Goal: Transaction & Acquisition: Book appointment/travel/reservation

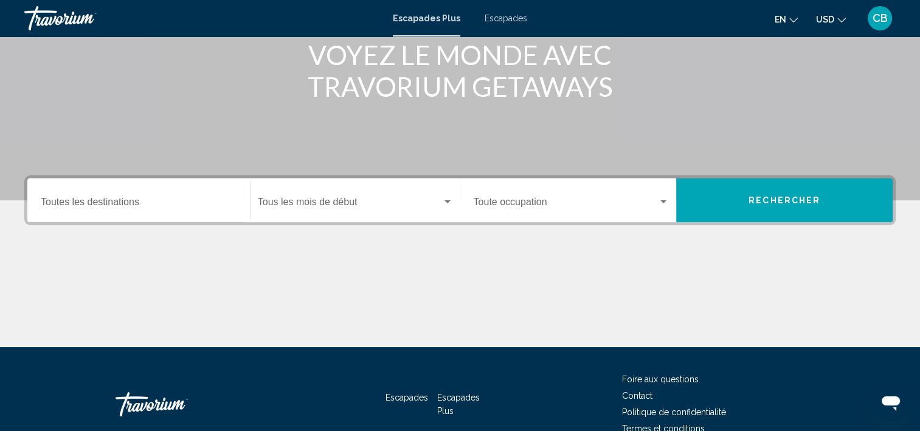
scroll to position [182, 0]
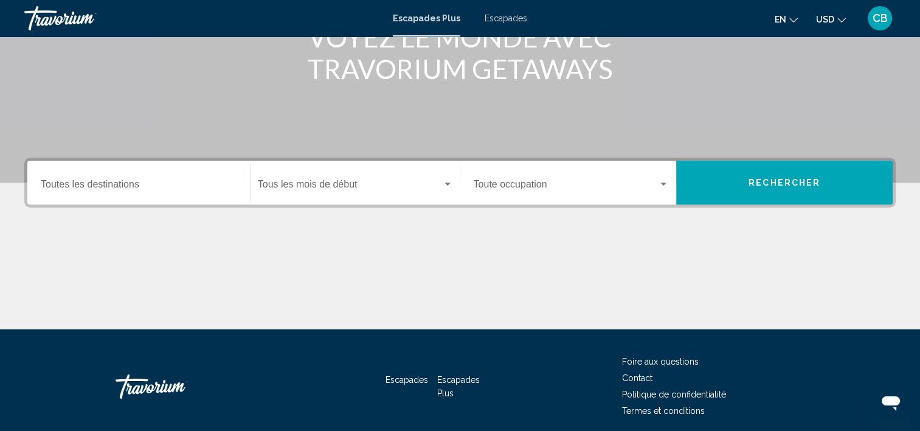
click at [107, 175] on div "Destination Toutes les destinations" at bounding box center [139, 183] width 196 height 38
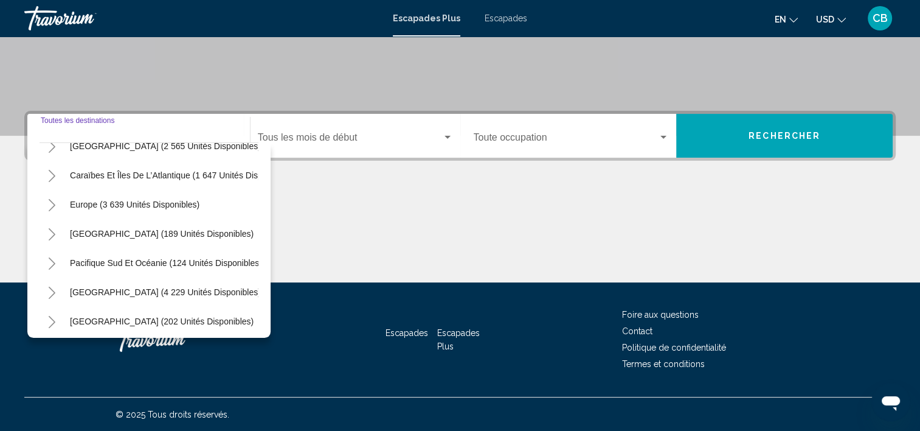
scroll to position [85, 0]
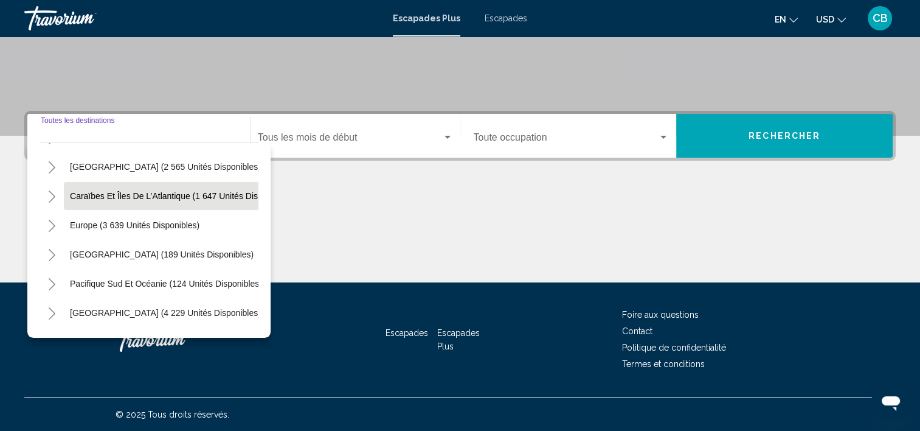
click at [119, 192] on span "Caraïbes et îles de l’Atlantique (1 647 unités disponibles)" at bounding box center [181, 196] width 223 height 10
type input "**********"
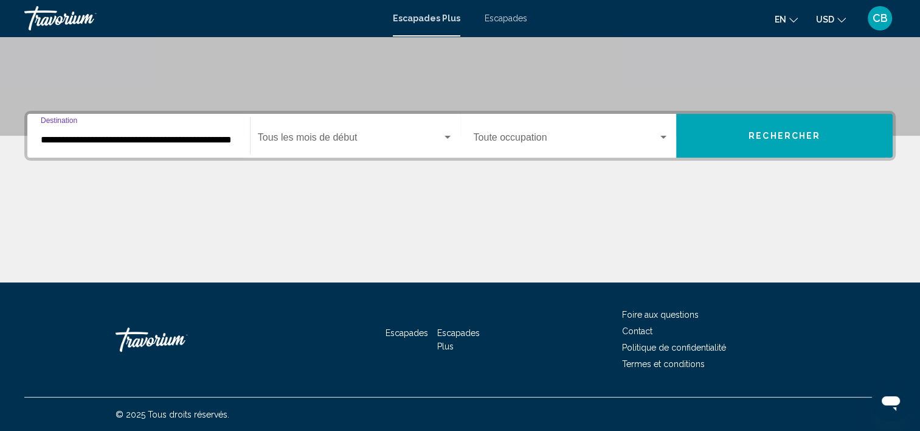
click at [368, 139] on span "Widget de recherche" at bounding box center [350, 139] width 184 height 11
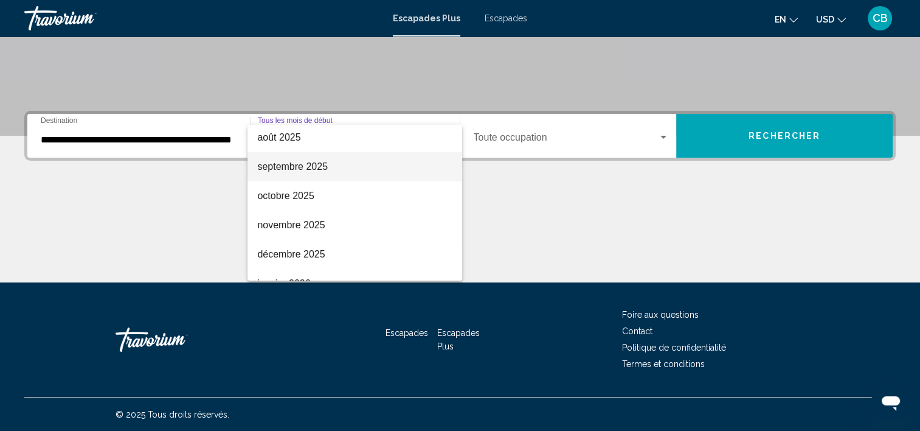
scroll to position [61, 0]
click at [290, 164] on font "octobre 2025" at bounding box center [285, 166] width 57 height 10
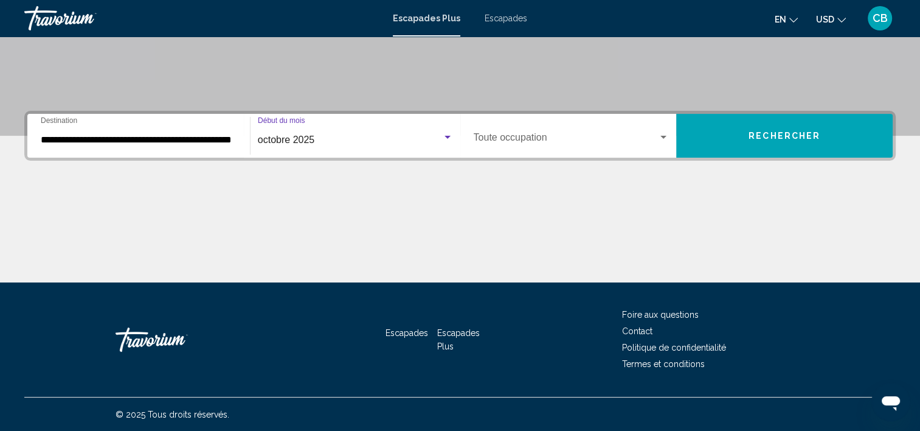
click at [513, 136] on span "Widget de recherche" at bounding box center [566, 139] width 185 height 11
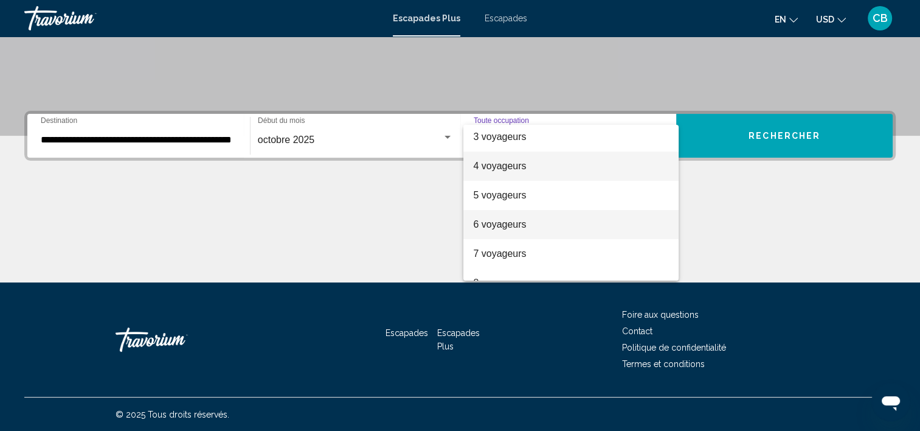
click at [500, 164] on font "4 voyageurs" at bounding box center [499, 166] width 53 height 10
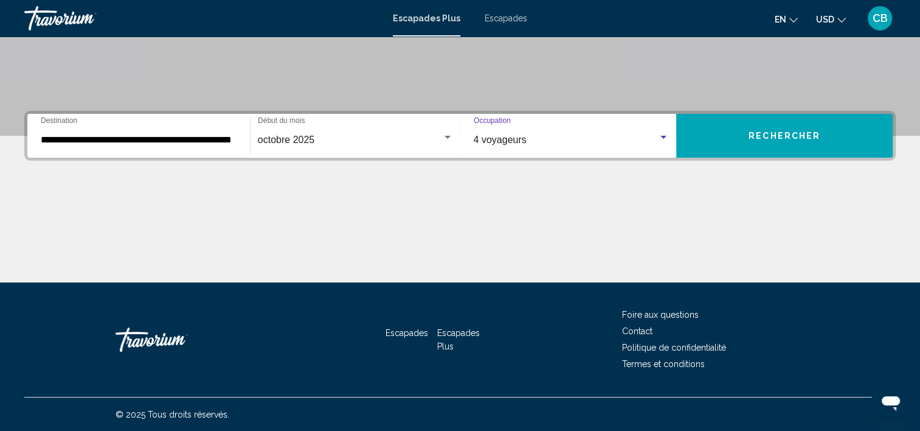
click at [788, 139] on span "Rechercher" at bounding box center [785, 136] width 72 height 10
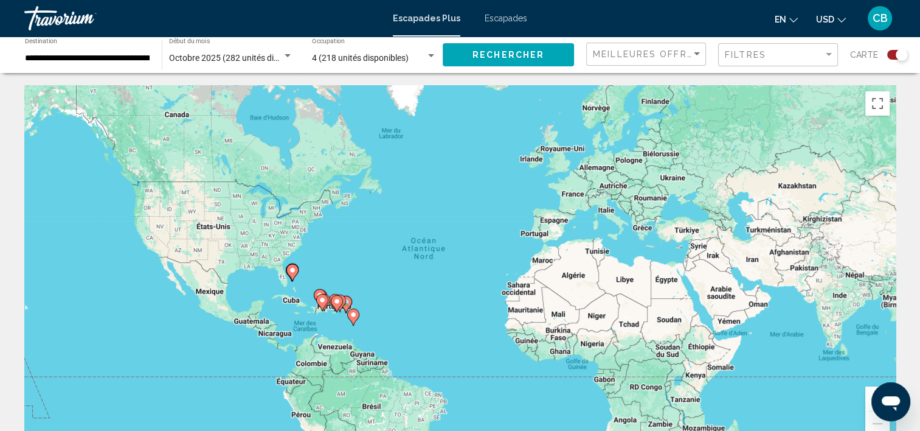
click at [338, 304] on image "Contenu principal" at bounding box center [336, 300] width 7 height 7
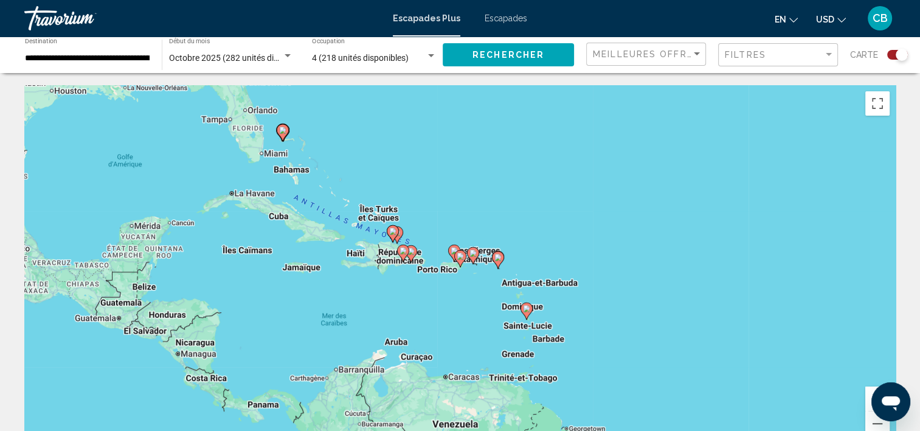
click at [404, 251] on image "Contenu principal" at bounding box center [403, 250] width 7 height 7
type input "**********"
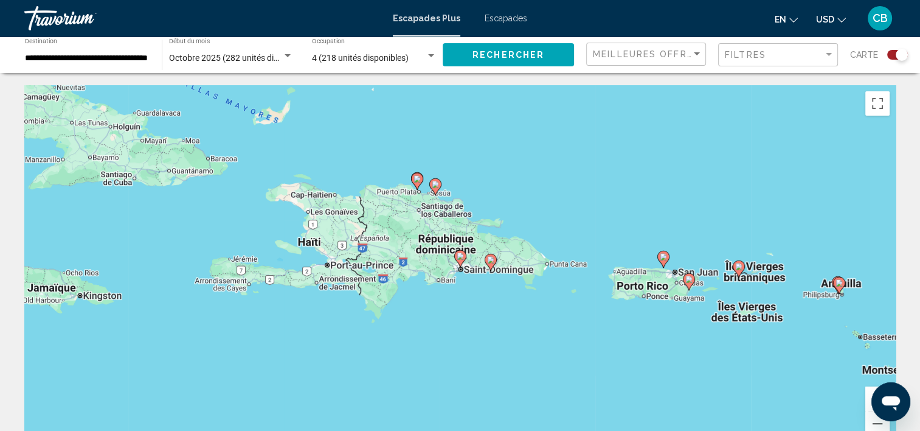
click at [460, 257] on image "Contenu principal" at bounding box center [460, 255] width 7 height 7
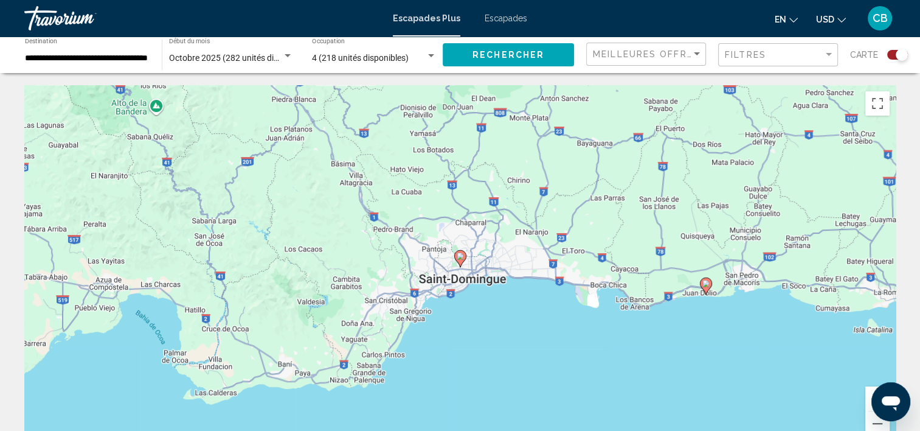
click at [460, 258] on image "Contenu principal" at bounding box center [460, 255] width 7 height 7
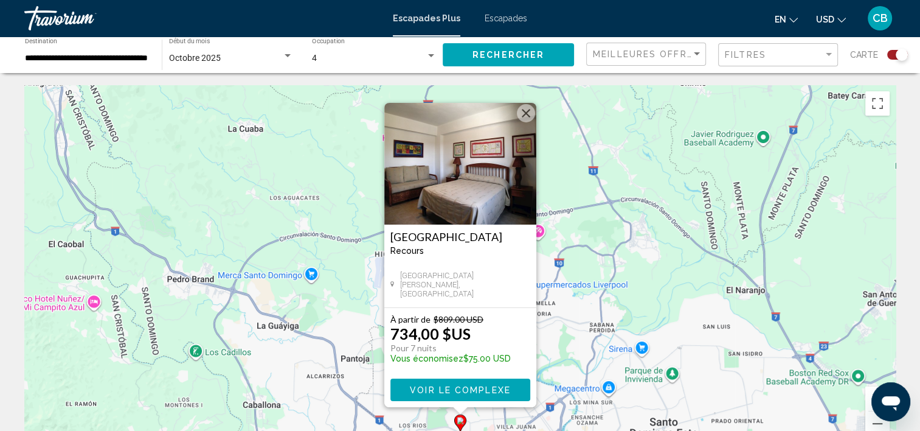
click at [490, 391] on span "Voir le complexe" at bounding box center [460, 390] width 101 height 10
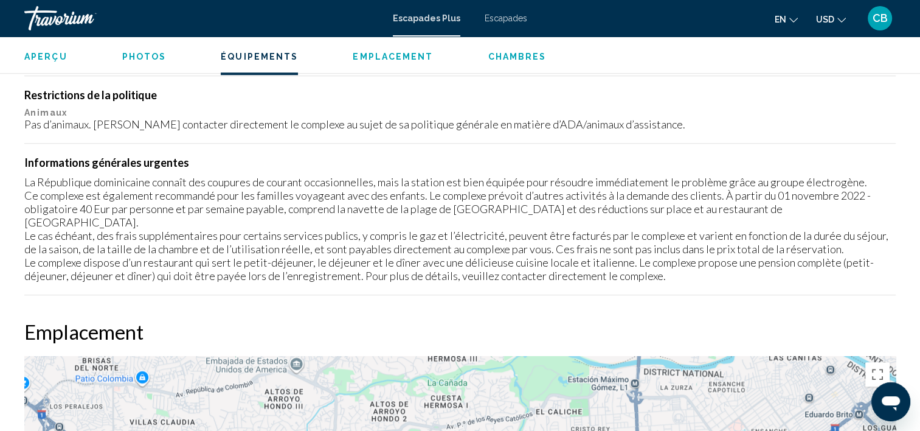
scroll to position [1159, 0]
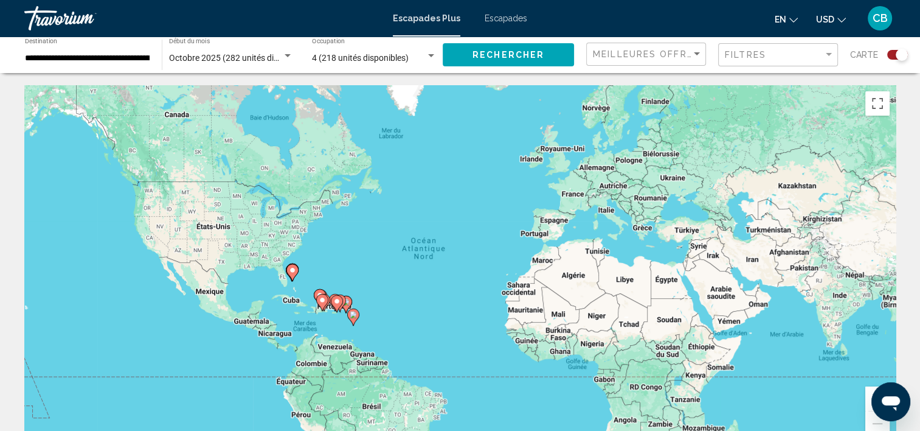
click at [297, 274] on gmp-advanced-marker "Contenu principal" at bounding box center [292, 272] width 12 height 18
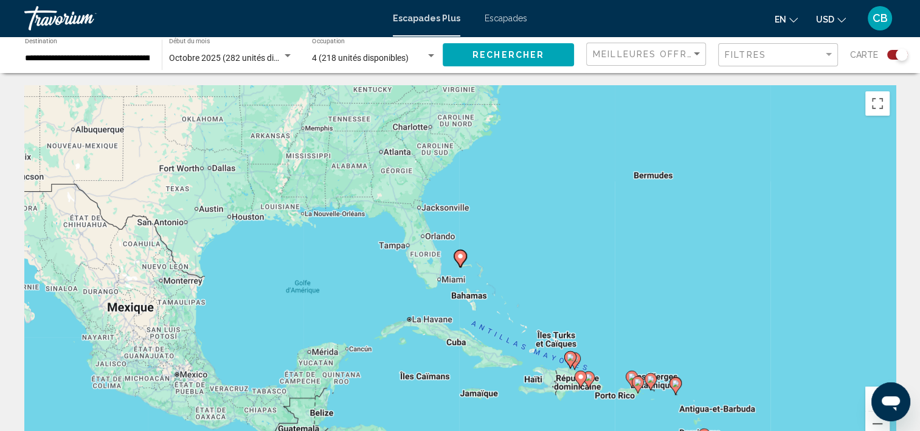
click at [461, 260] on icon "Contenu principal" at bounding box center [459, 259] width 11 height 16
type input "**********"
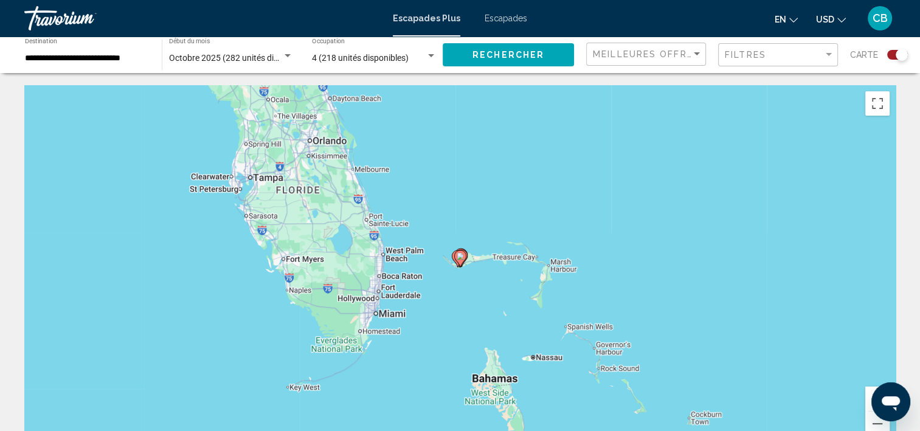
click at [461, 259] on image "Contenu principal" at bounding box center [460, 255] width 7 height 7
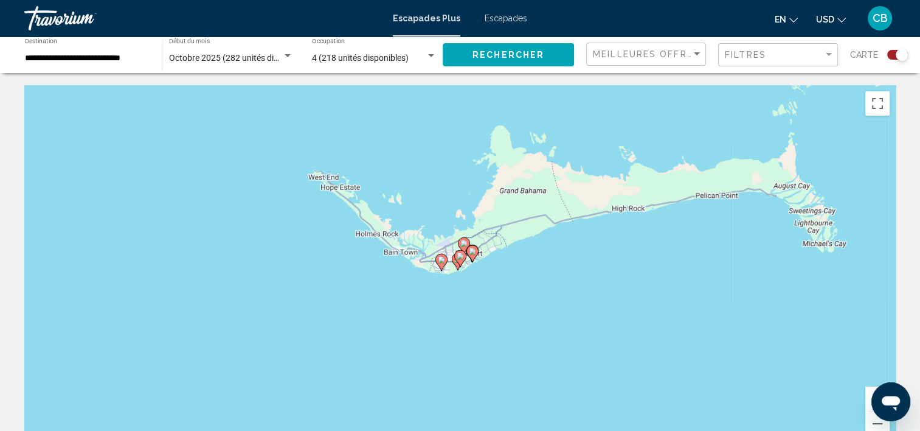
click at [462, 254] on image "Contenu principal" at bounding box center [460, 255] width 7 height 7
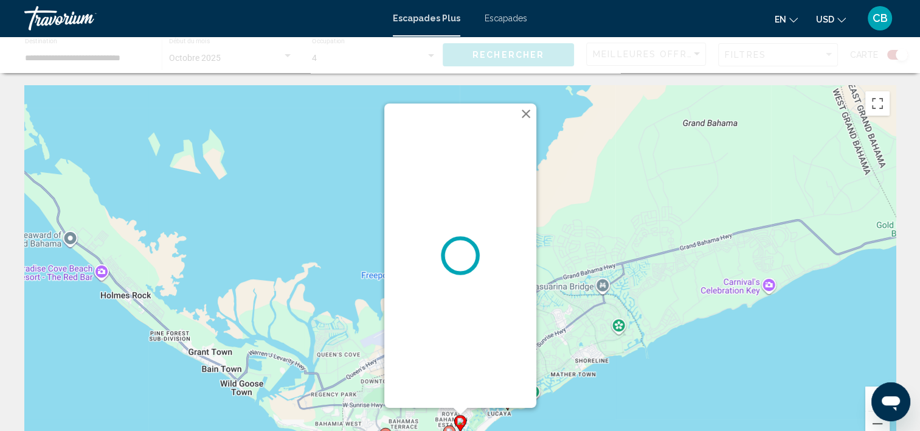
click at [530, 111] on button "Fermer" at bounding box center [526, 114] width 18 height 18
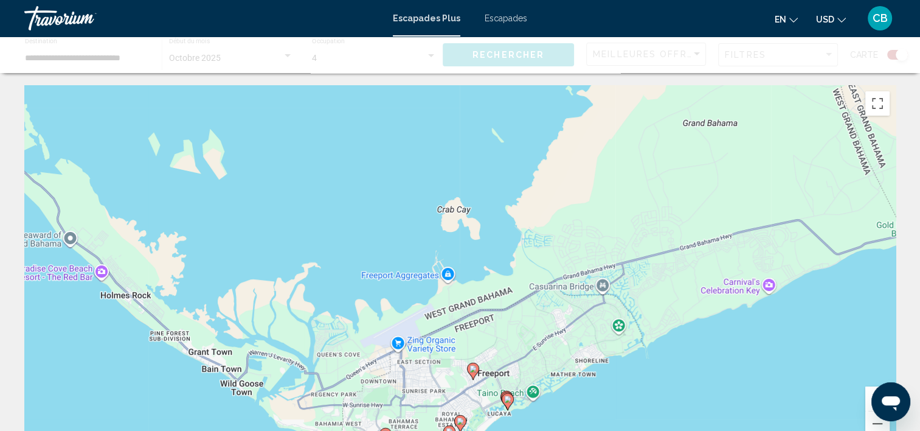
click at [477, 371] on icon "Contenu principal" at bounding box center [472, 371] width 11 height 16
click at [473, 367] on image "Contenu principal" at bounding box center [473, 368] width 7 height 7
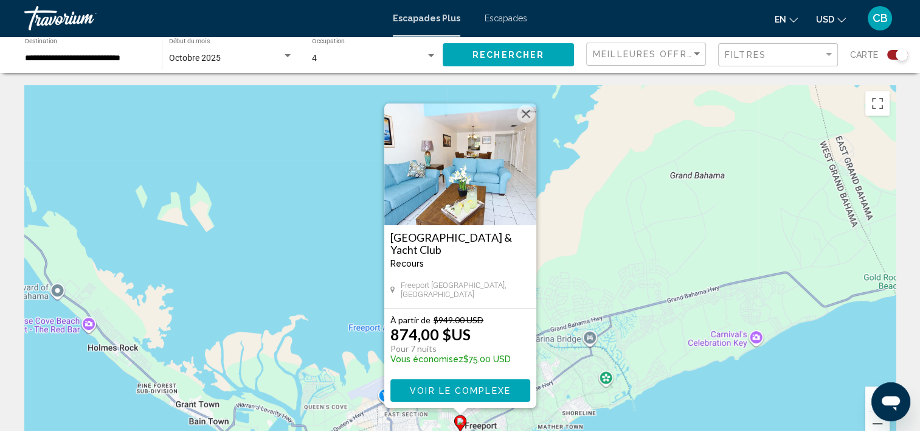
click at [477, 387] on span "Voir le complexe" at bounding box center [460, 391] width 101 height 10
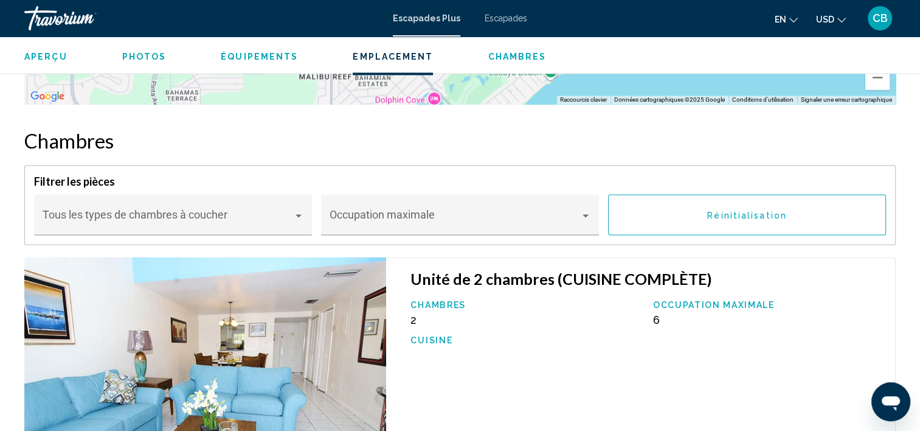
scroll to position [1889, 0]
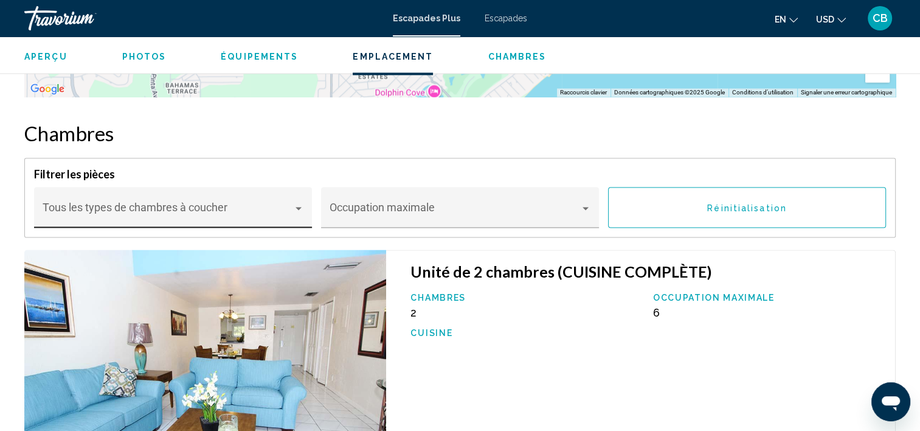
click at [302, 203] on div "Contenu principal" at bounding box center [298, 208] width 11 height 10
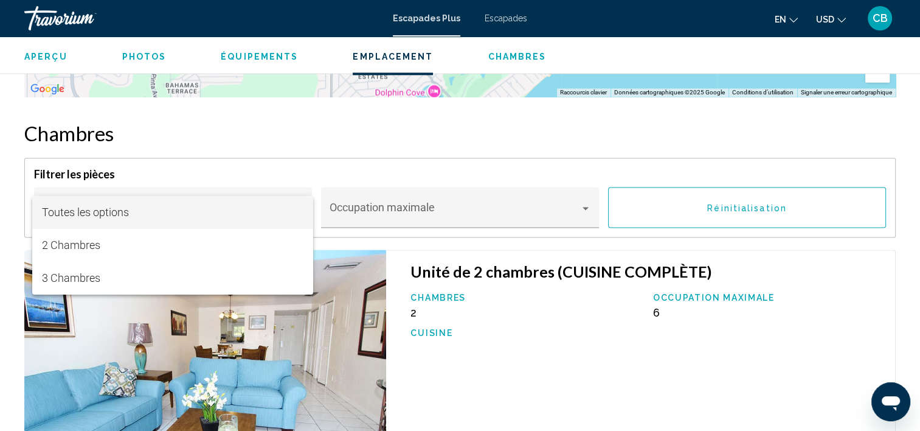
click at [122, 204] on span "Toutes les options" at bounding box center [173, 212] width 262 height 33
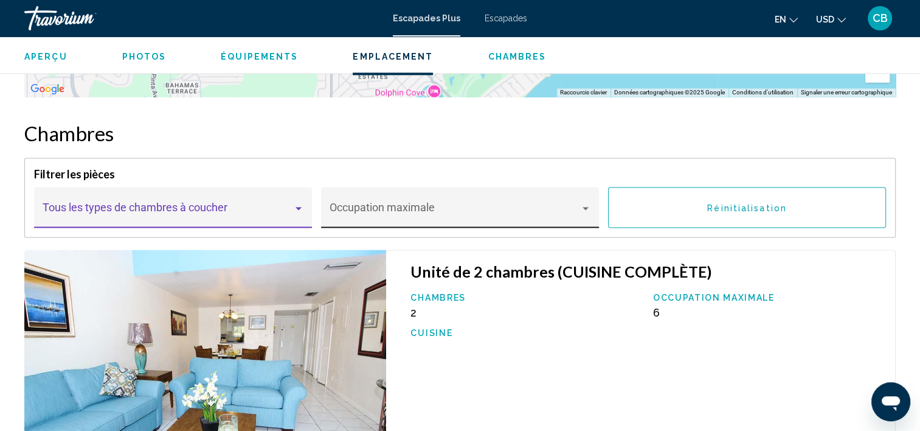
click at [469, 209] on span "Contenu principal" at bounding box center [455, 213] width 251 height 12
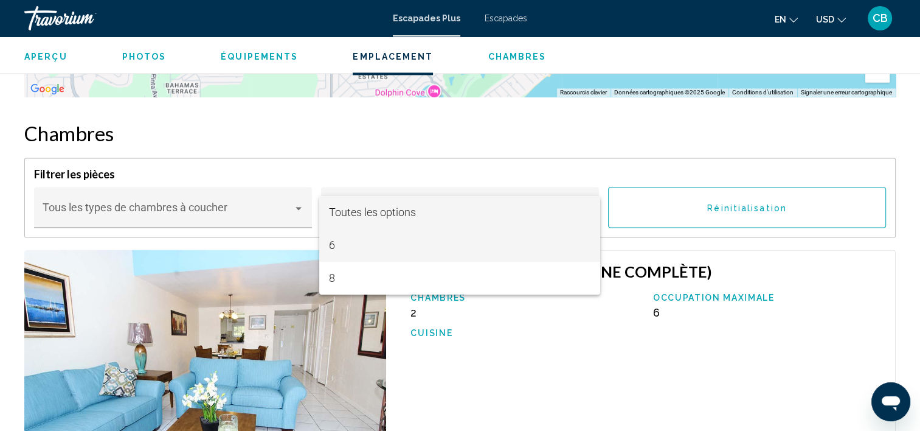
click at [356, 245] on span "6" at bounding box center [460, 245] width 262 height 33
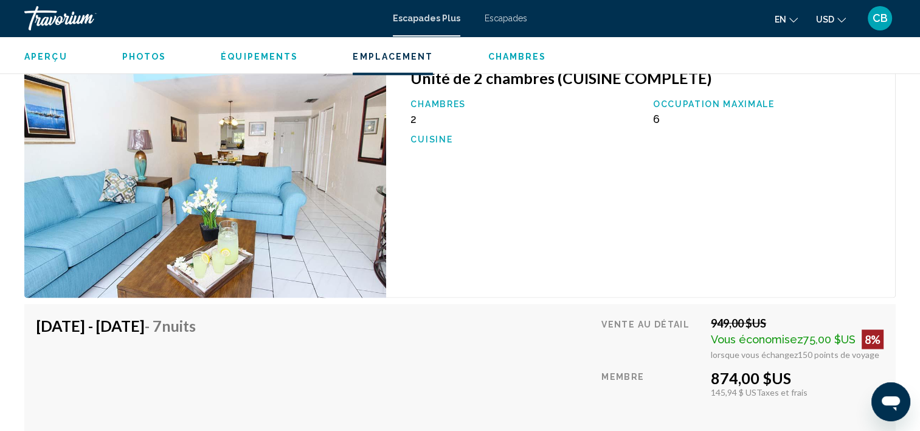
scroll to position [1854, 0]
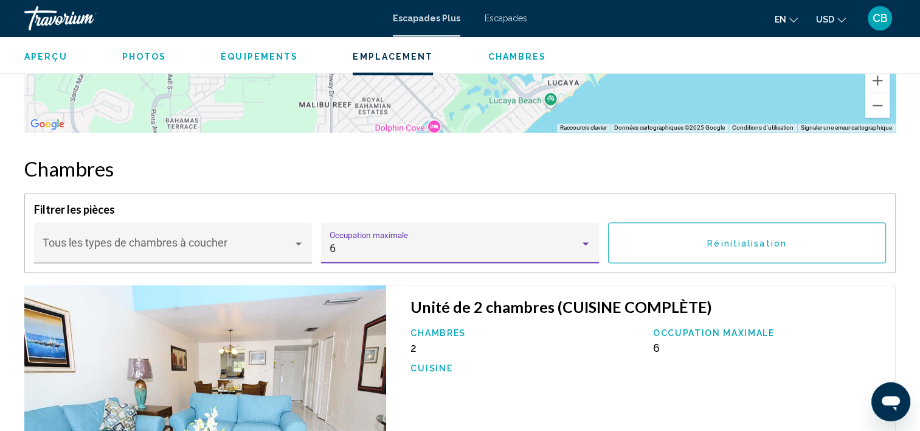
click at [494, 55] on span "Chambres" at bounding box center [517, 57] width 58 height 10
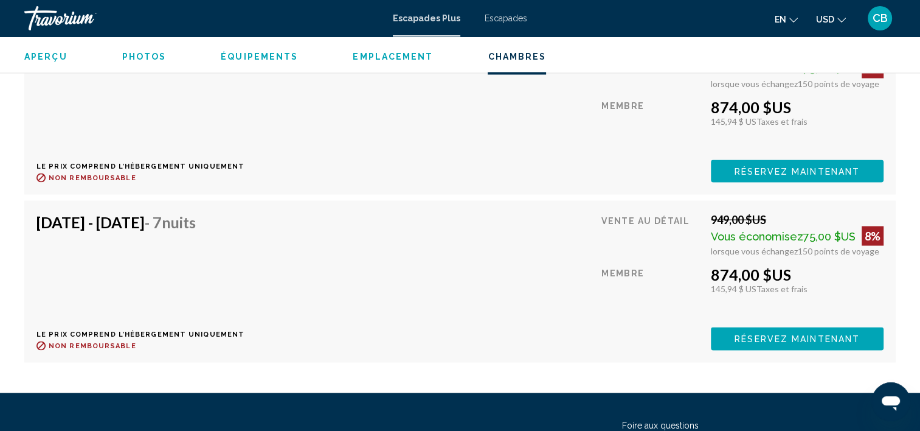
scroll to position [2219, 0]
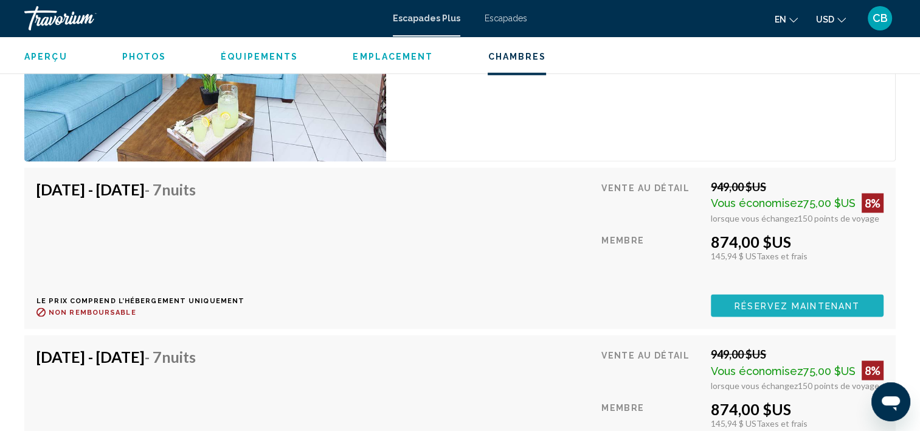
click at [814, 295] on button "Réservez maintenant" at bounding box center [797, 305] width 173 height 23
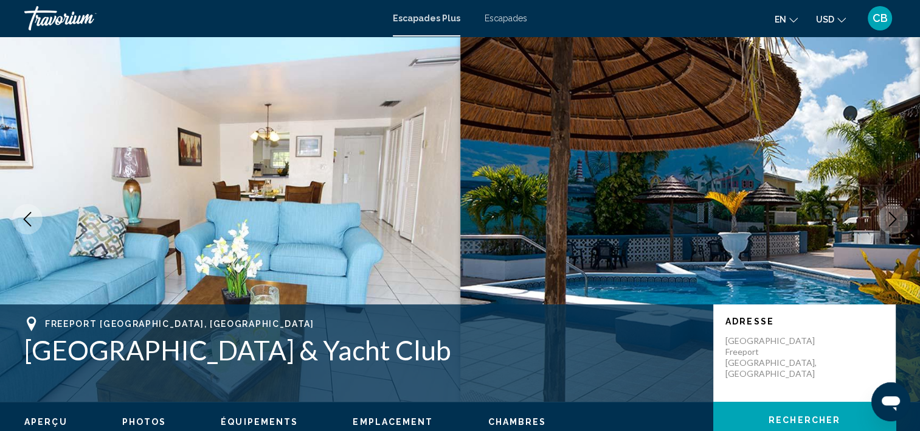
scroll to position [3, 0]
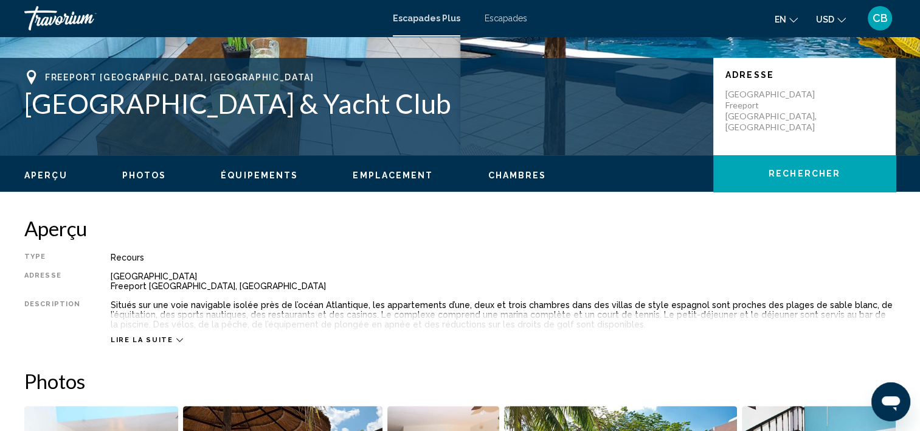
click at [235, 172] on span "Équipements" at bounding box center [259, 175] width 77 height 10
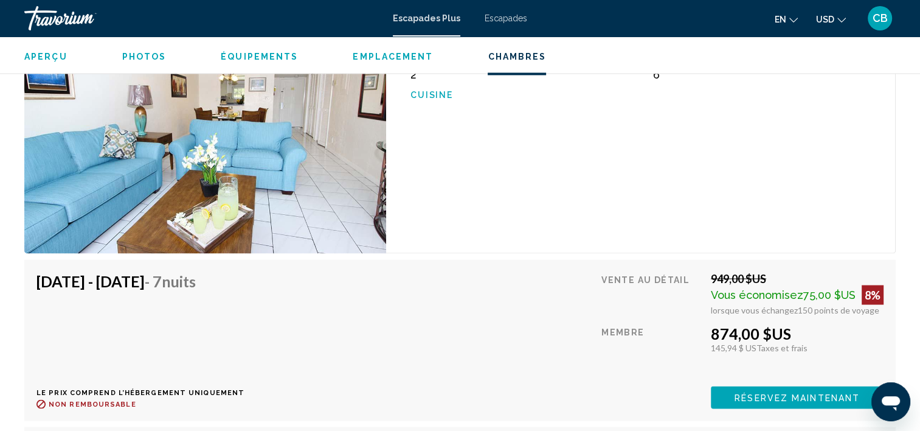
scroll to position [2133, 0]
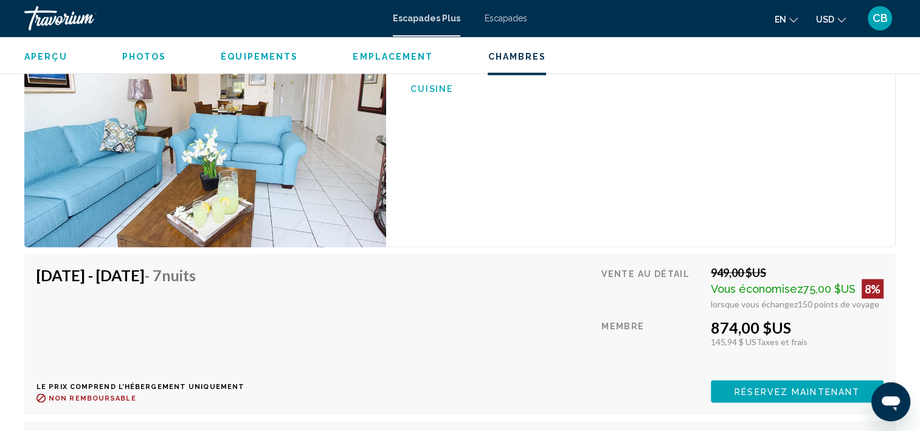
click at [713, 124] on div "Unité de 2 chambres (CUISINE COMPLÈTE) Chambres 2 Occupation maximale 6 Cuisine" at bounding box center [641, 125] width 510 height 241
click at [43, 60] on span "Aperçu" at bounding box center [45, 57] width 43 height 10
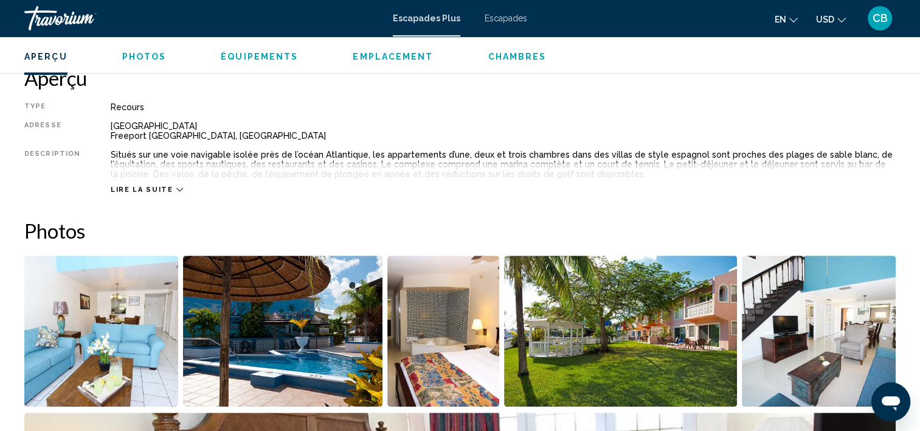
scroll to position [389, 0]
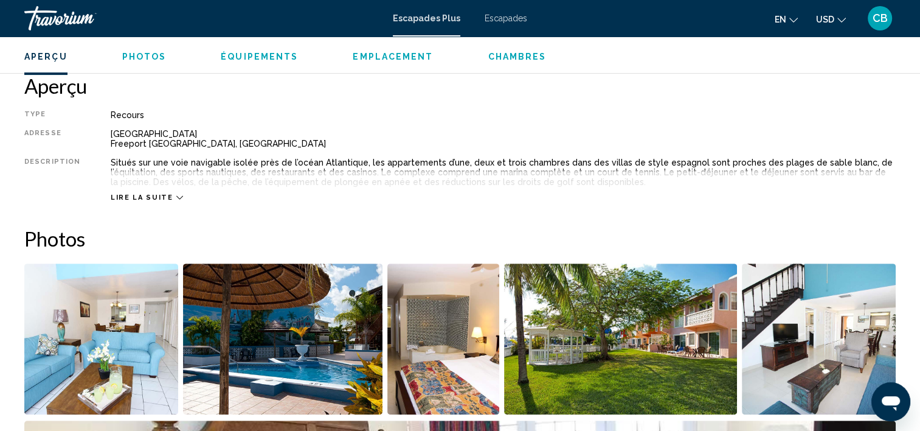
drag, startPoint x: 165, startPoint y: 195, endPoint x: 161, endPoint y: 189, distance: 6.9
click at [162, 190] on div "Lire la suite" at bounding box center [503, 184] width 785 height 33
click at [176, 194] on icon "Contenu principal" at bounding box center [179, 197] width 7 height 7
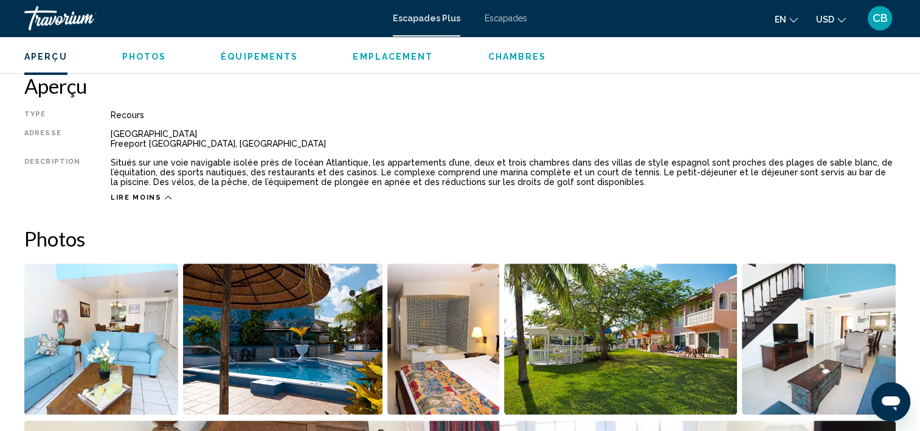
click at [153, 54] on span "Photos" at bounding box center [144, 57] width 44 height 10
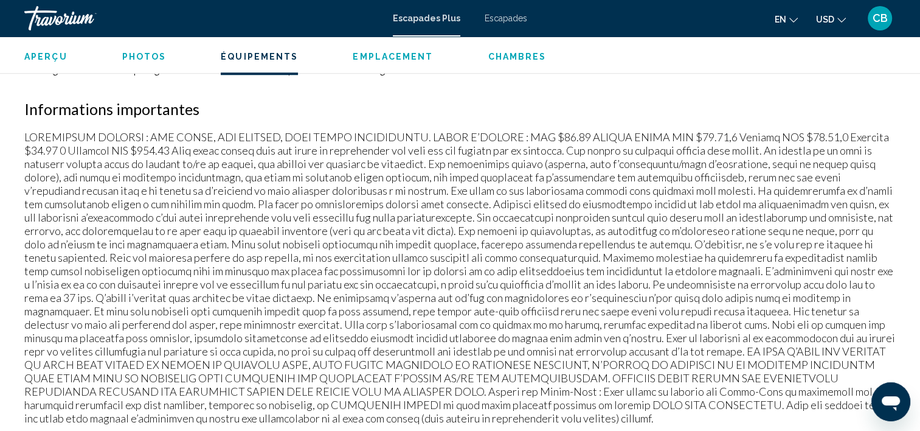
scroll to position [1151, 0]
